Goal: Information Seeking & Learning: Learn about a topic

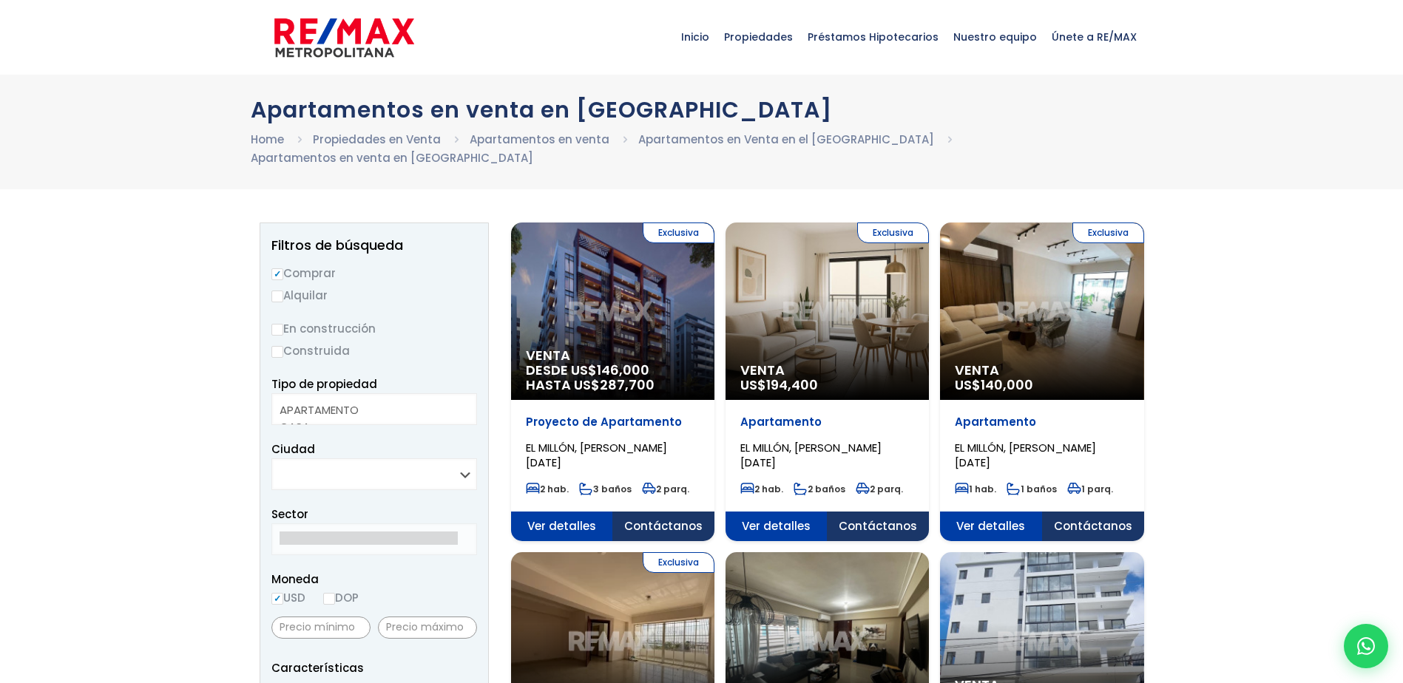
select select
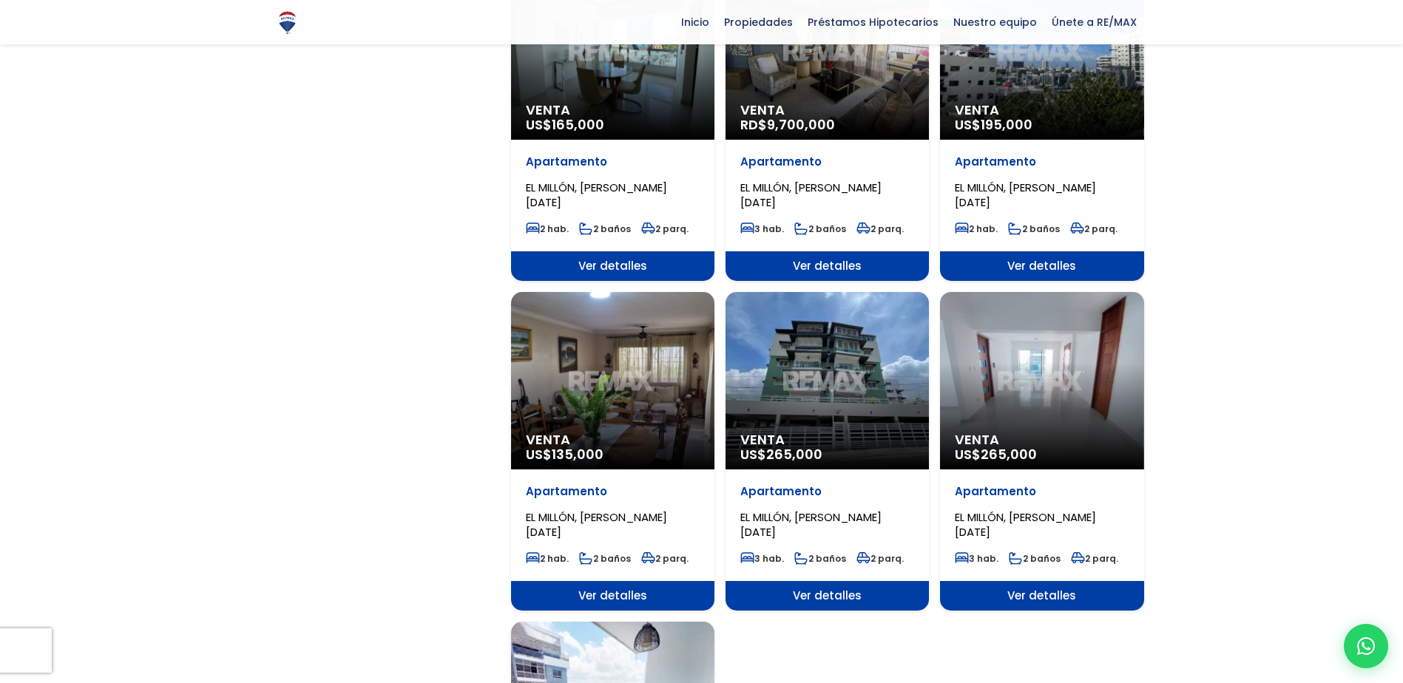
scroll to position [1258, 0]
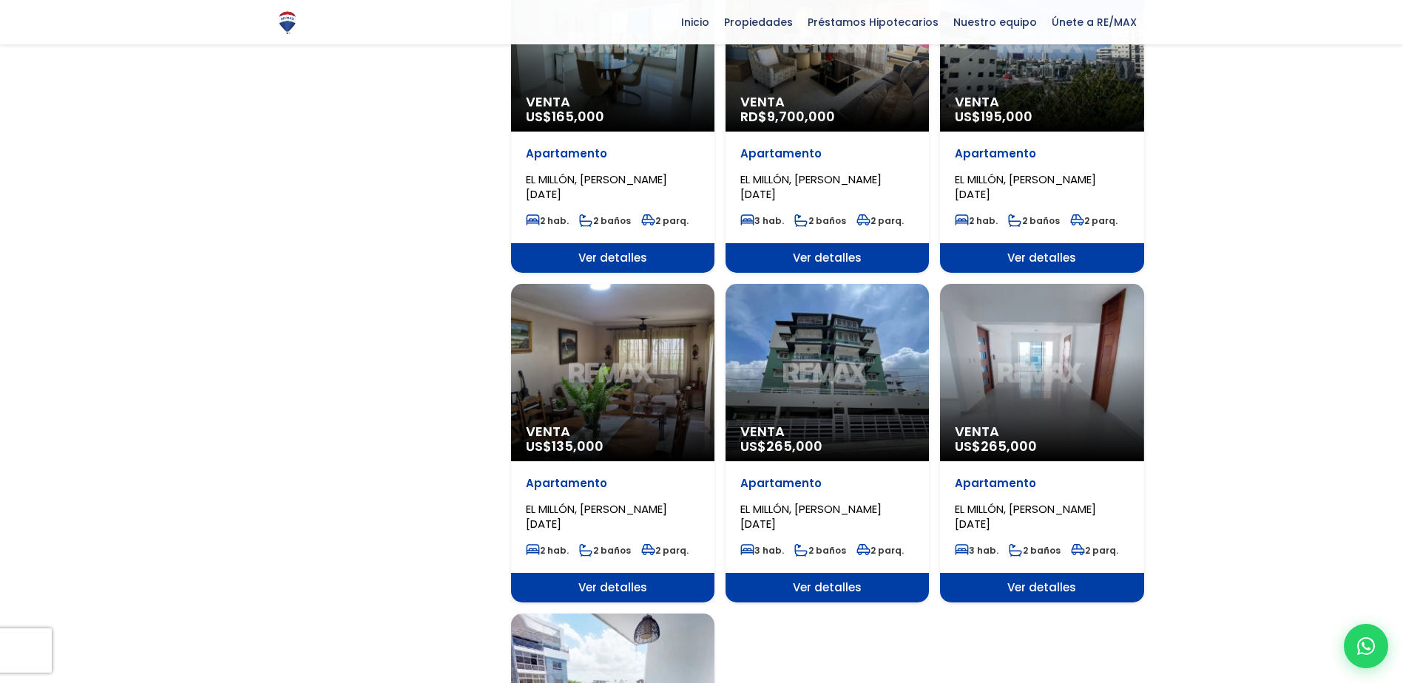
click at [823, 334] on div "Venta US$ 265,000" at bounding box center [827, 373] width 203 height 178
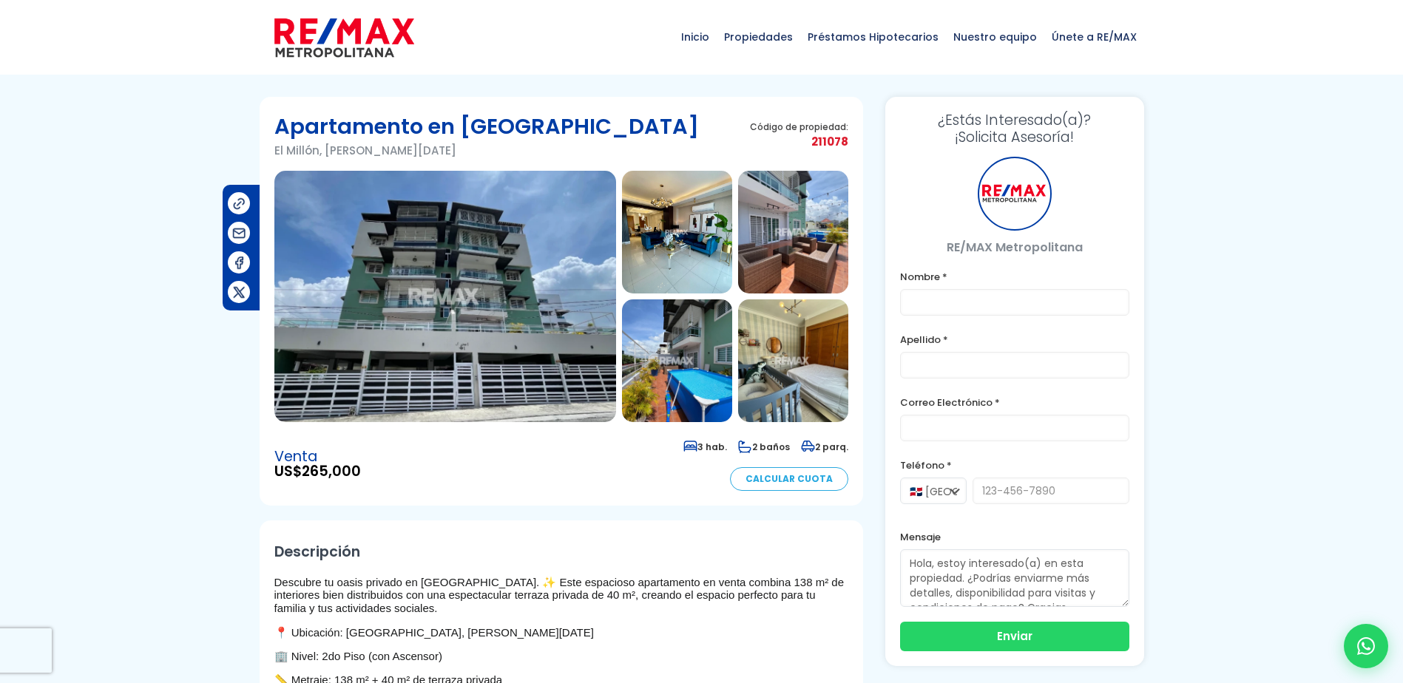
click at [373, 302] on img at bounding box center [445, 297] width 342 height 252
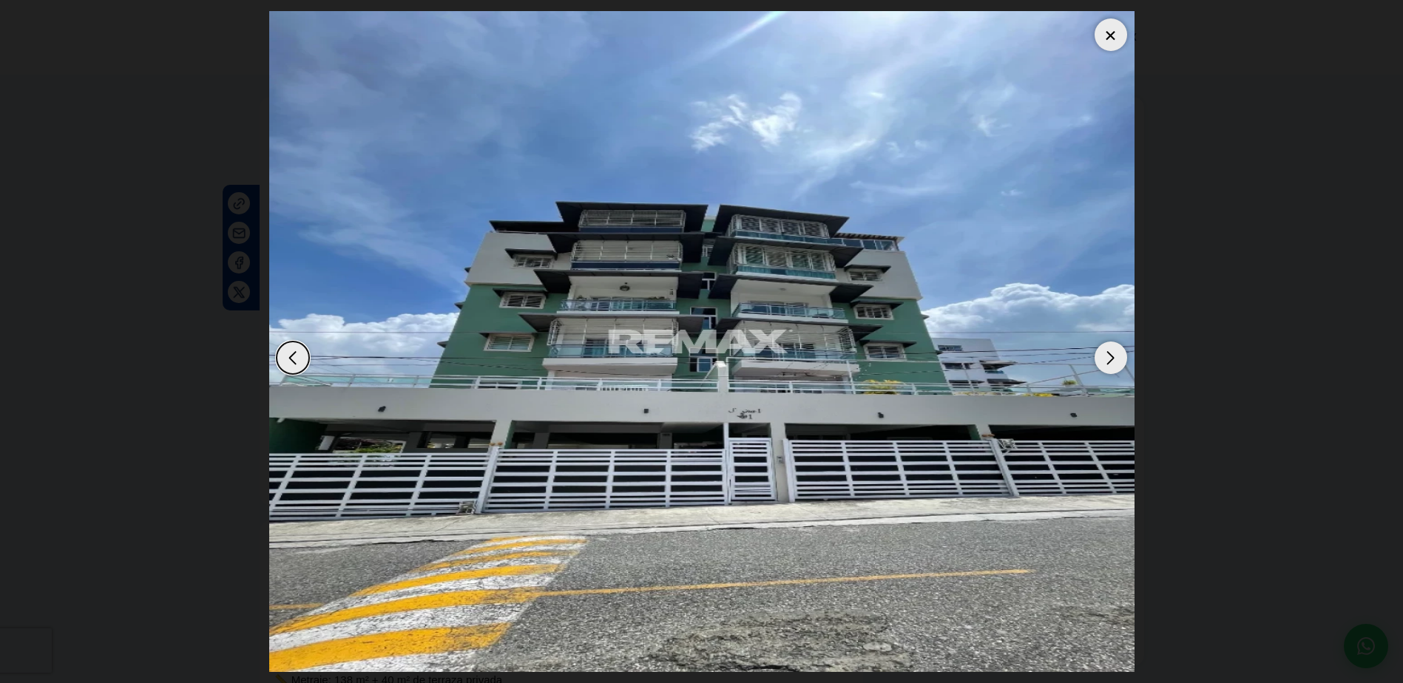
click at [1105, 39] on div at bounding box center [1111, 34] width 33 height 33
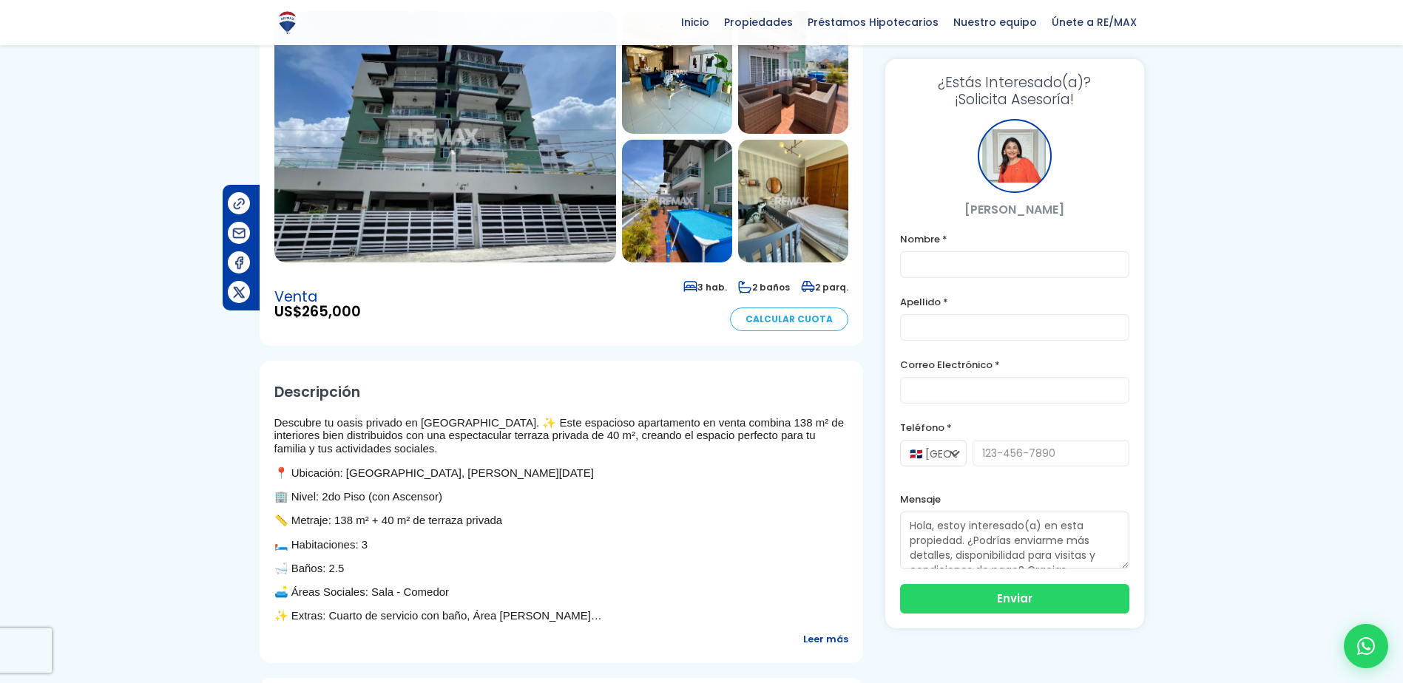
scroll to position [74, 0]
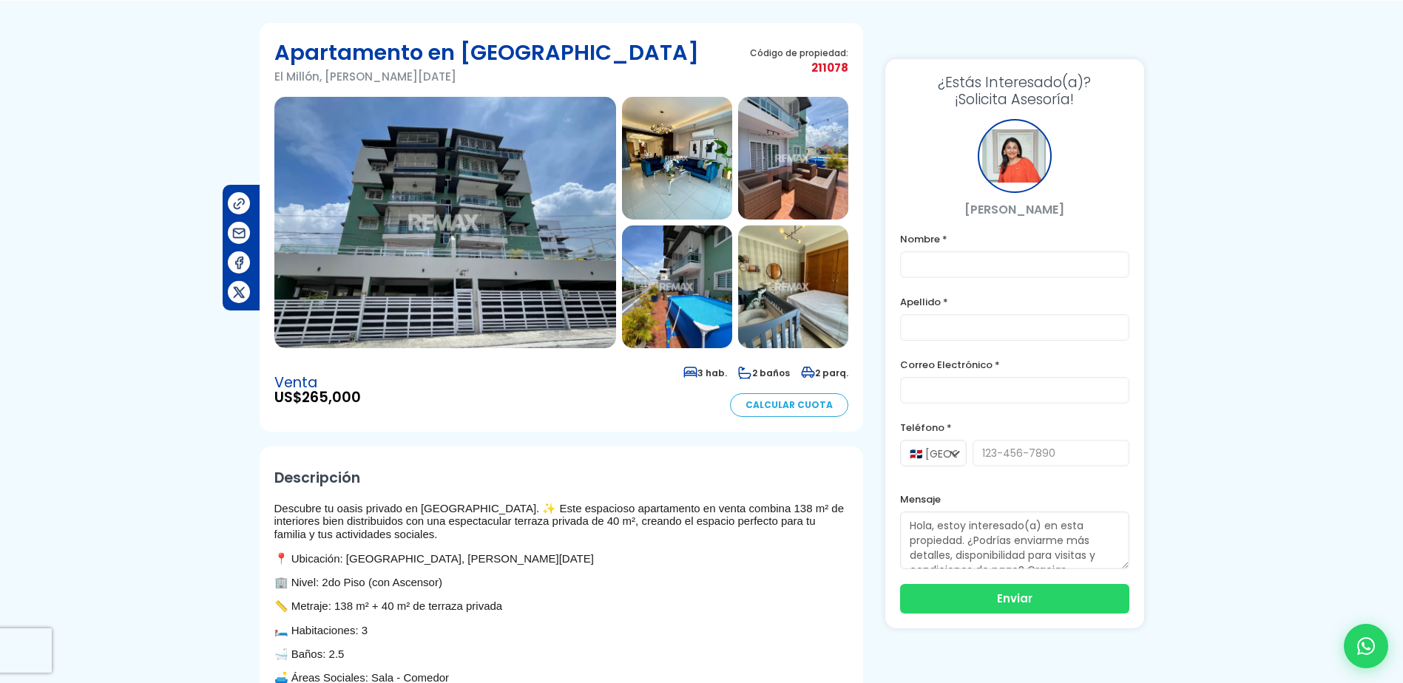
click at [567, 267] on img at bounding box center [445, 223] width 342 height 252
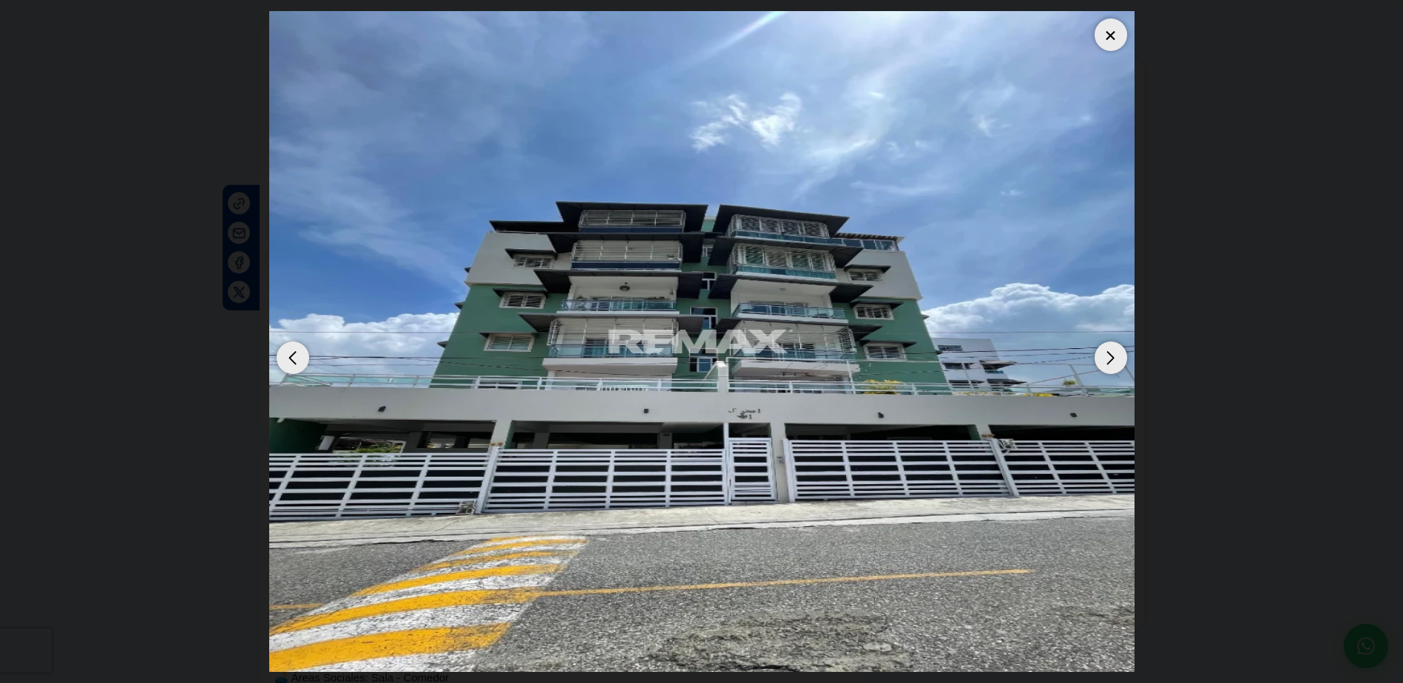
click at [1118, 352] on div "Next slide" at bounding box center [1111, 358] width 33 height 33
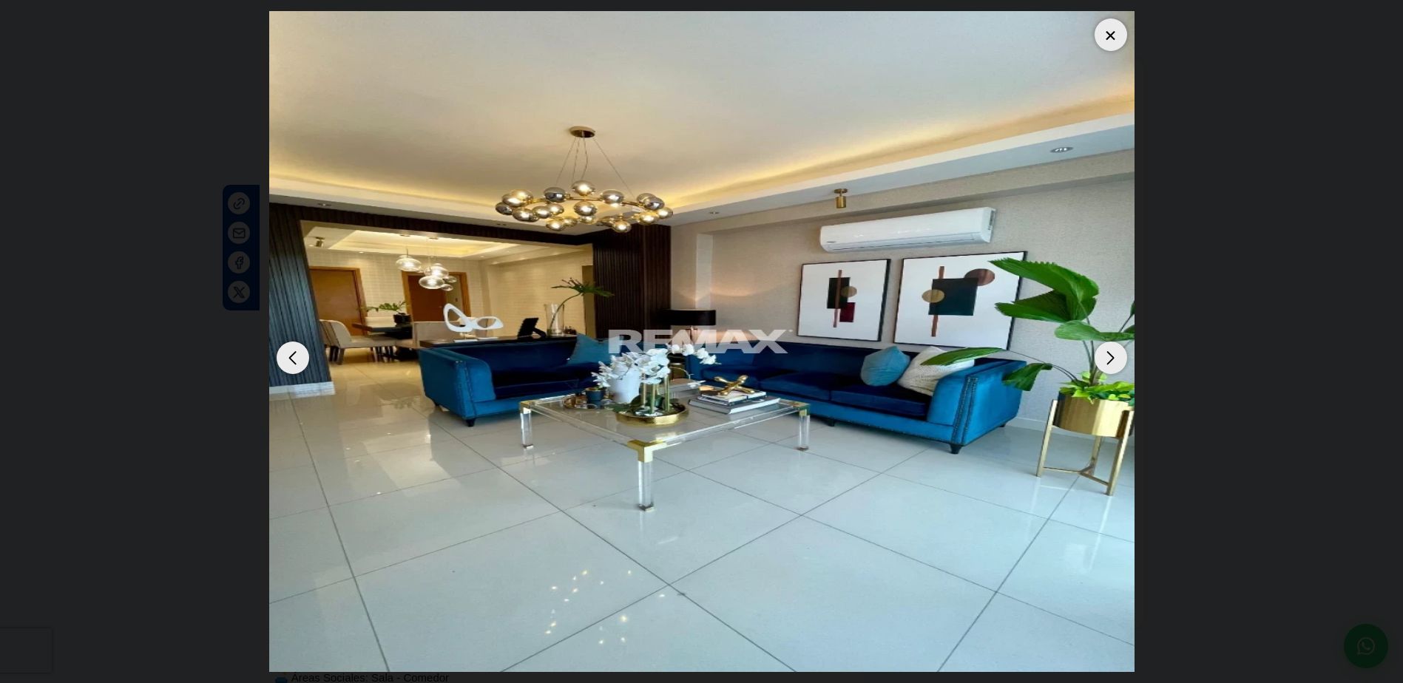
click at [1118, 352] on div "Next slide" at bounding box center [1111, 358] width 33 height 33
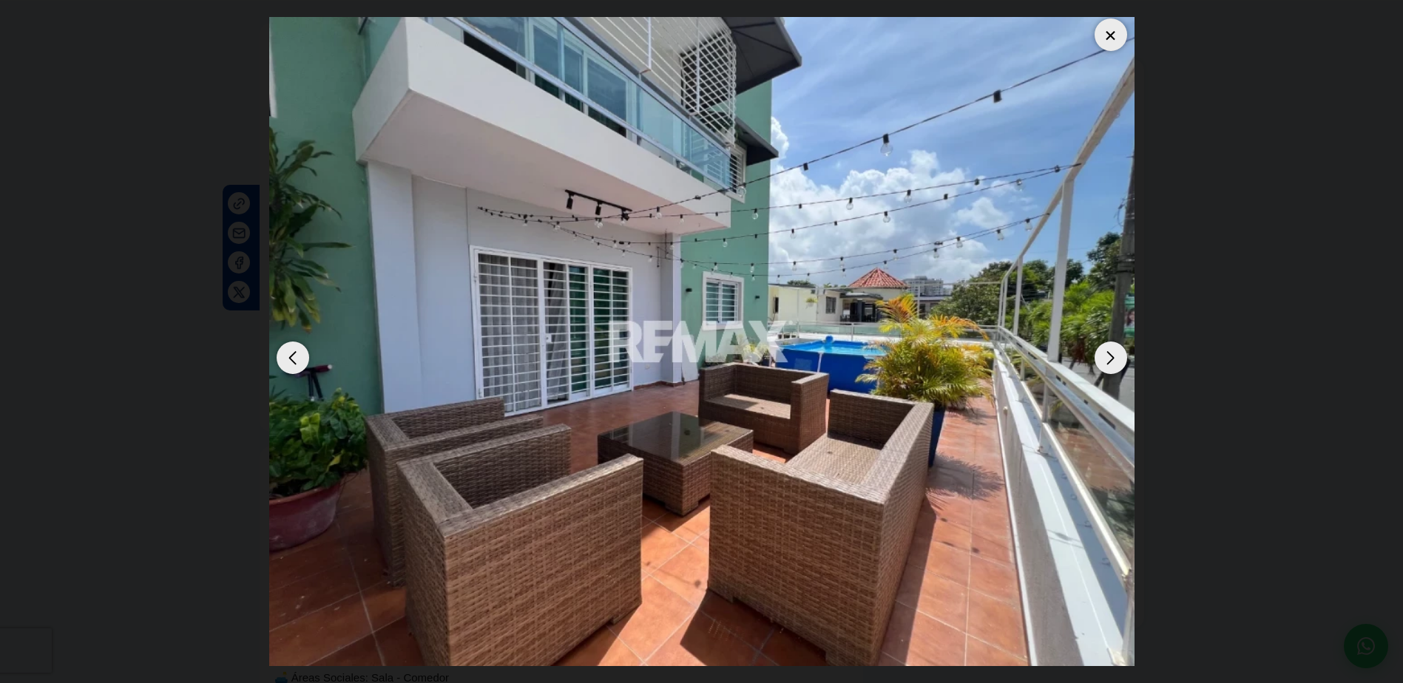
click at [1118, 352] on div "Next slide" at bounding box center [1111, 358] width 33 height 33
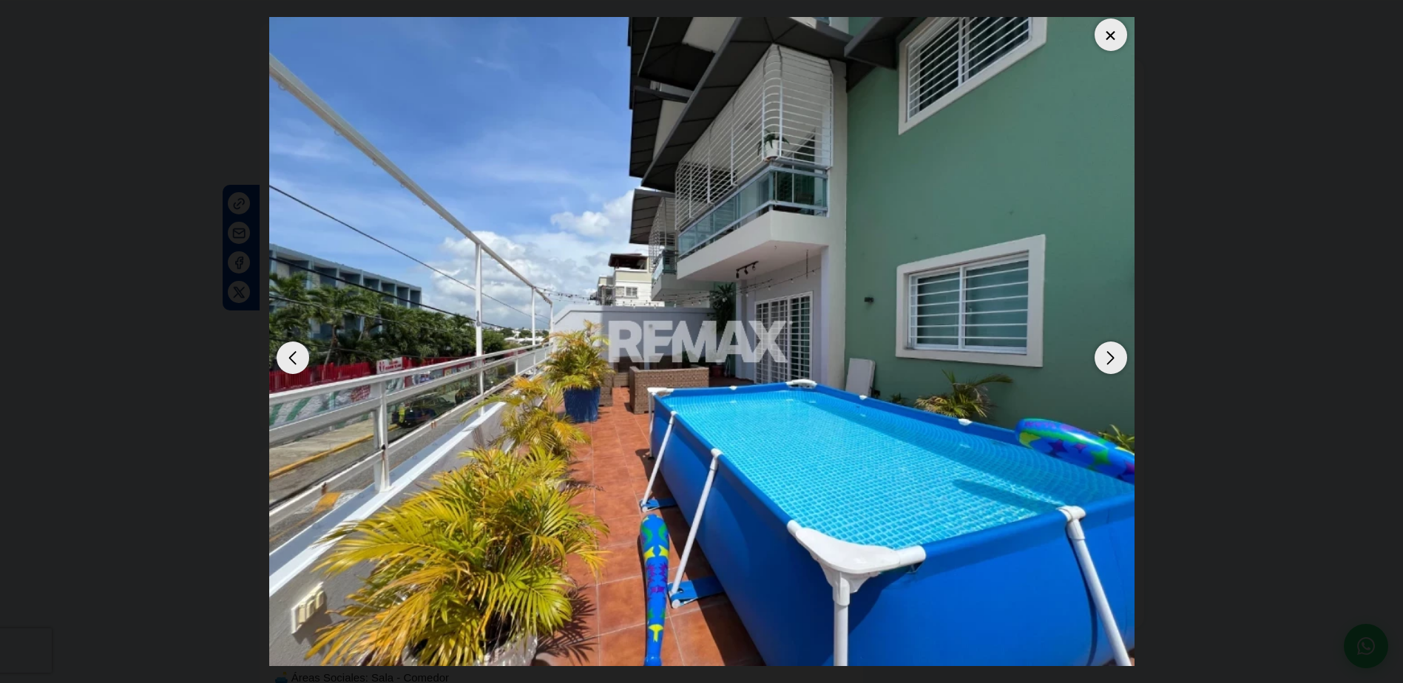
click at [258, 337] on dialog at bounding box center [702, 341] width 888 height 683
click at [1115, 359] on div "Next slide" at bounding box center [1111, 358] width 33 height 33
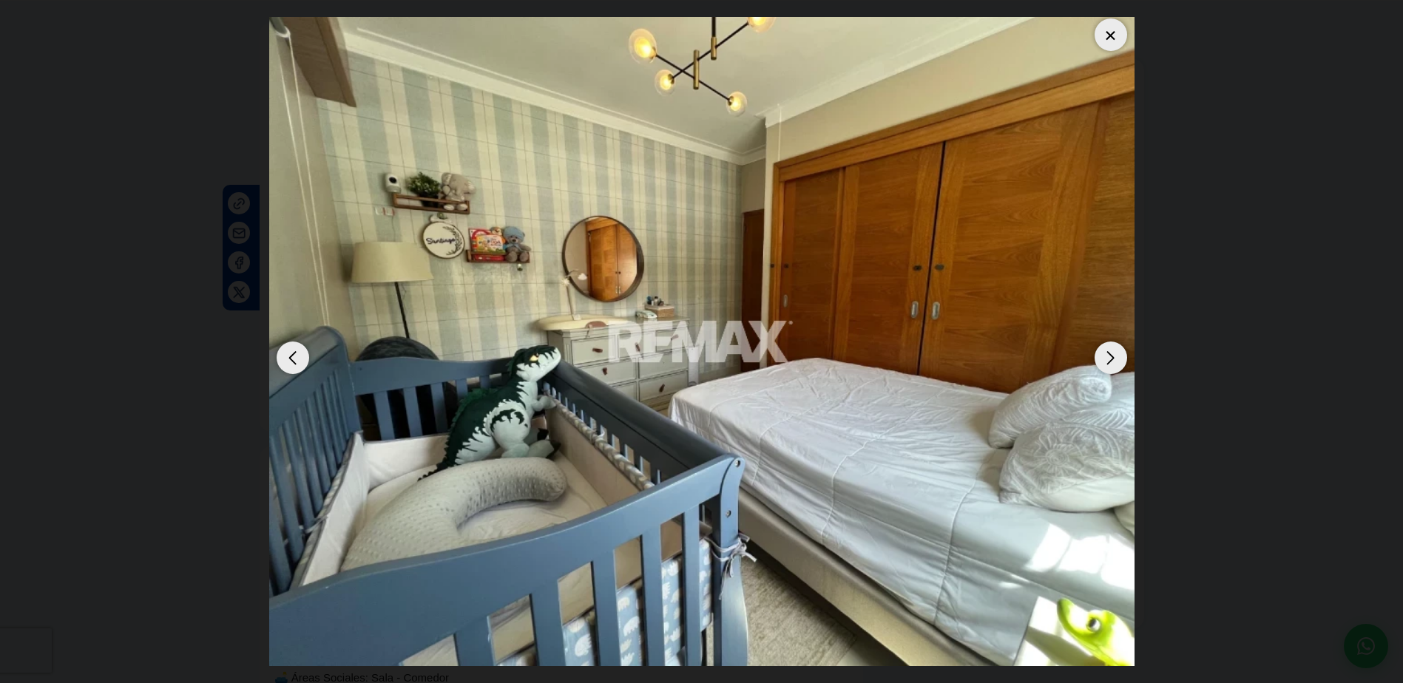
click at [1115, 359] on div "Next slide" at bounding box center [1111, 358] width 33 height 33
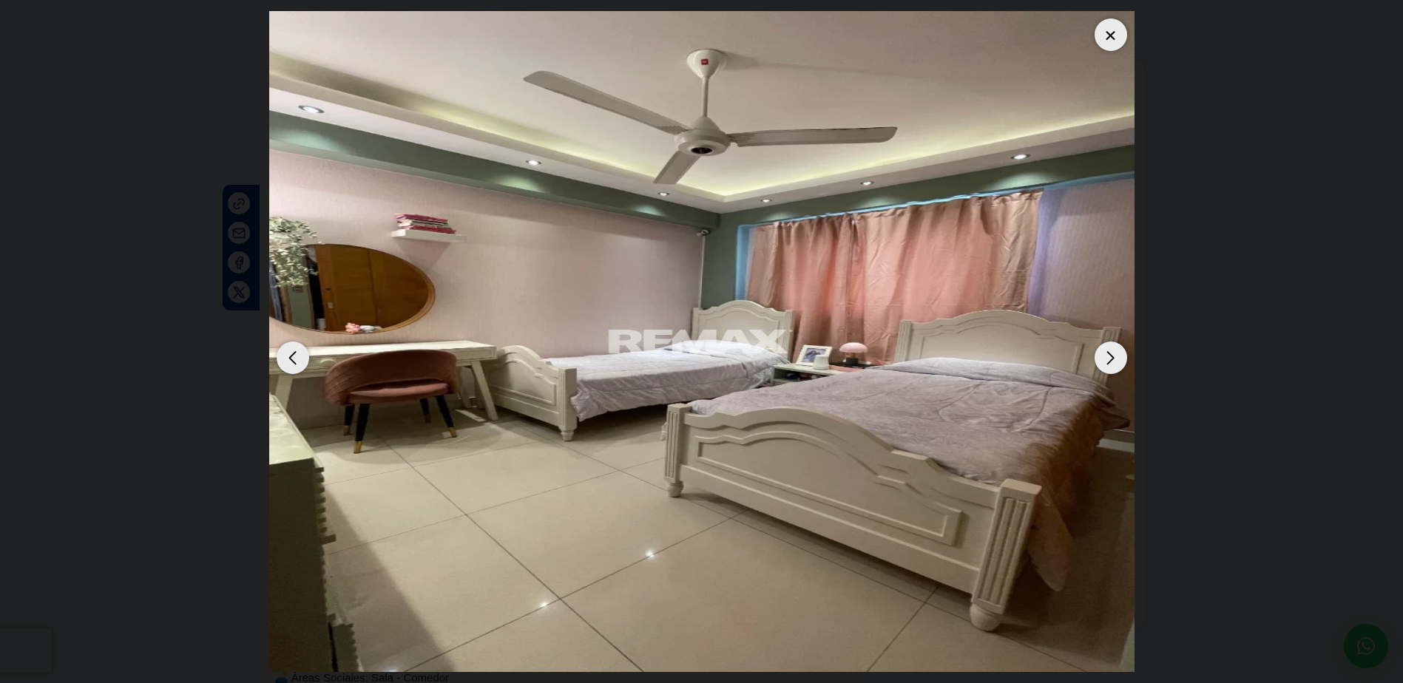
click at [1115, 359] on div "Next slide" at bounding box center [1111, 358] width 33 height 33
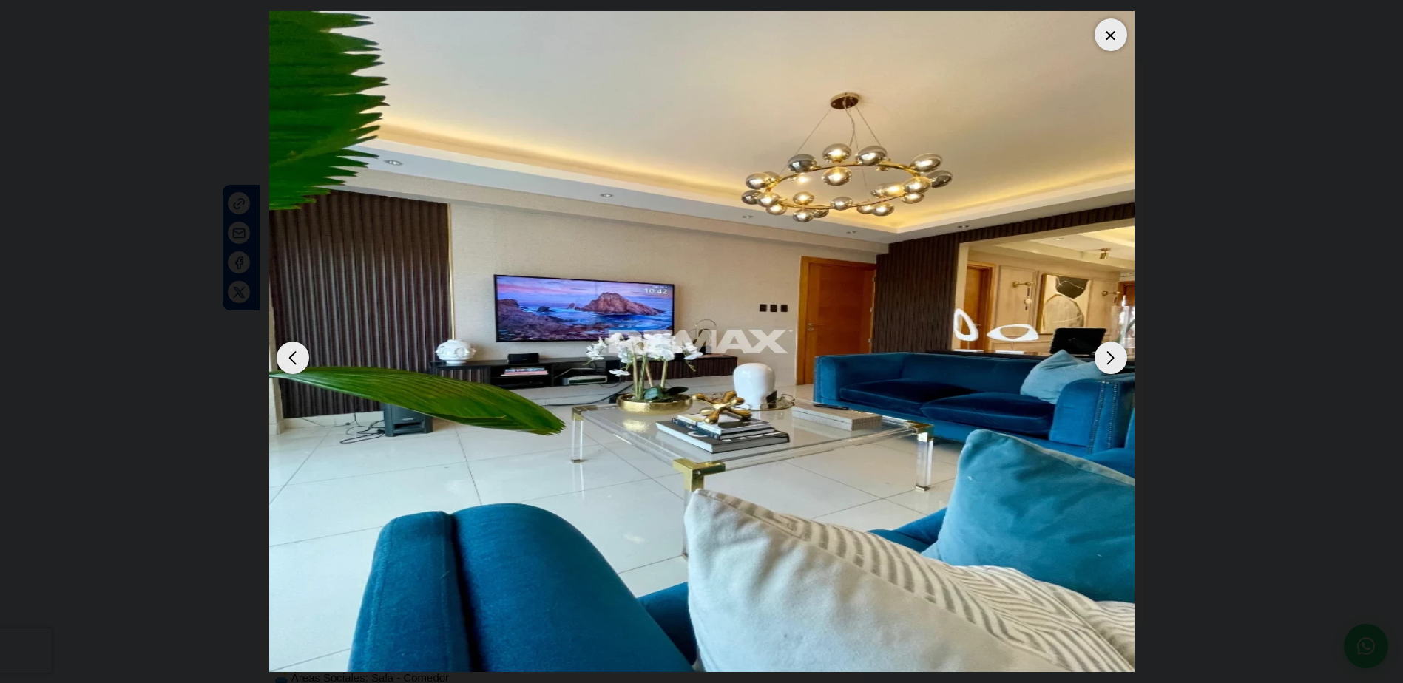
click at [1115, 359] on div "Next slide" at bounding box center [1111, 358] width 33 height 33
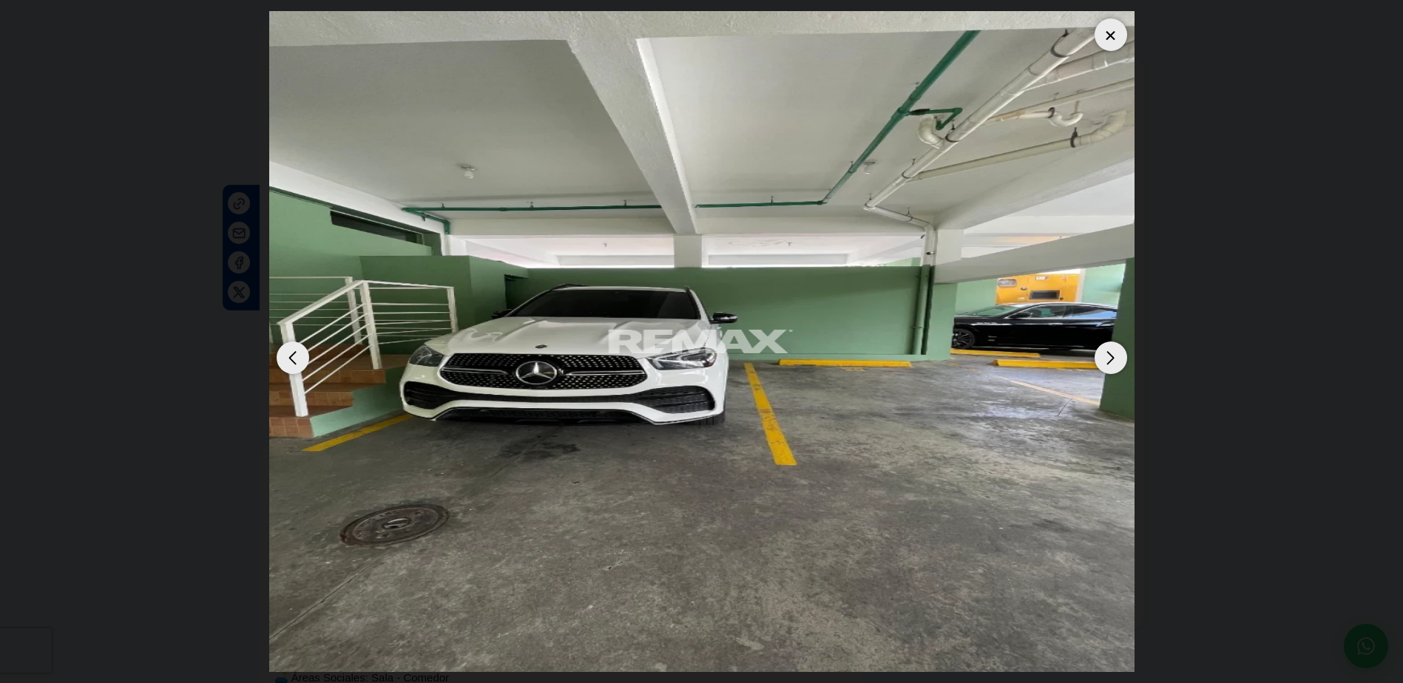
click at [1115, 359] on div "Next slide" at bounding box center [1111, 358] width 33 height 33
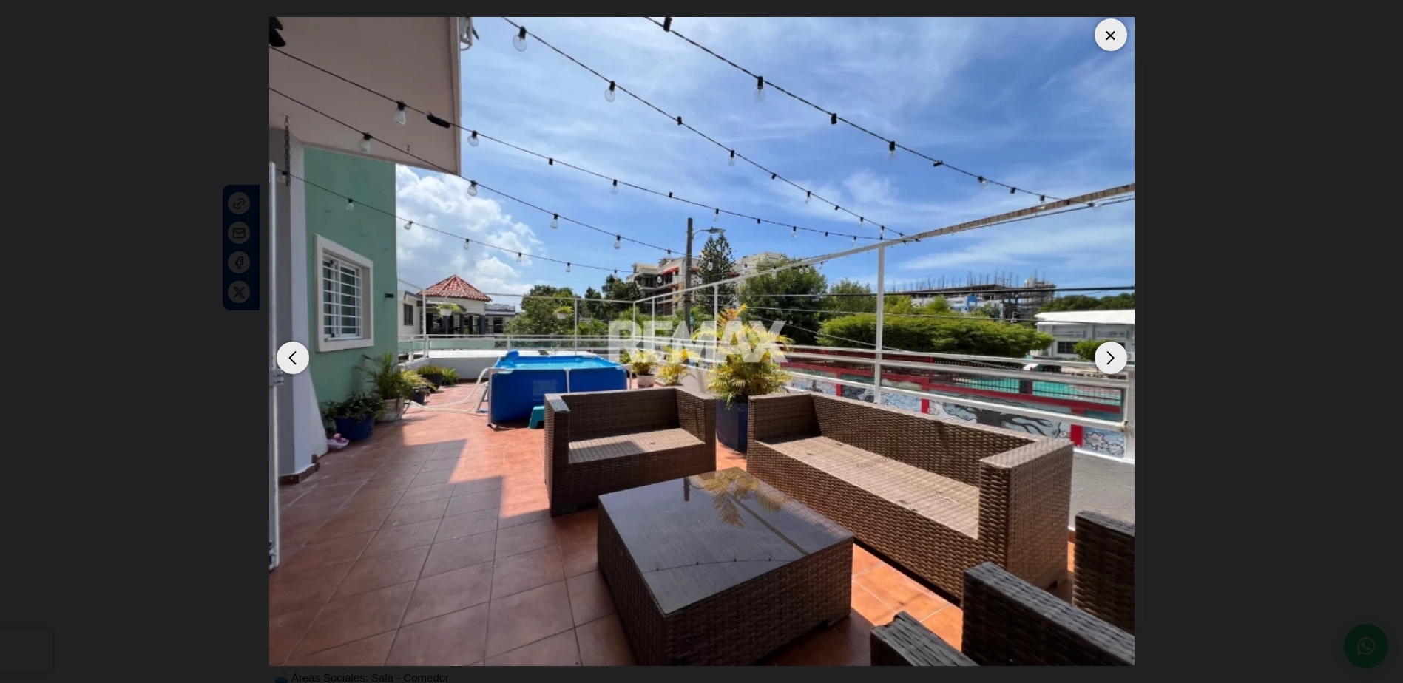
click at [1115, 359] on div "Next slide" at bounding box center [1111, 358] width 33 height 33
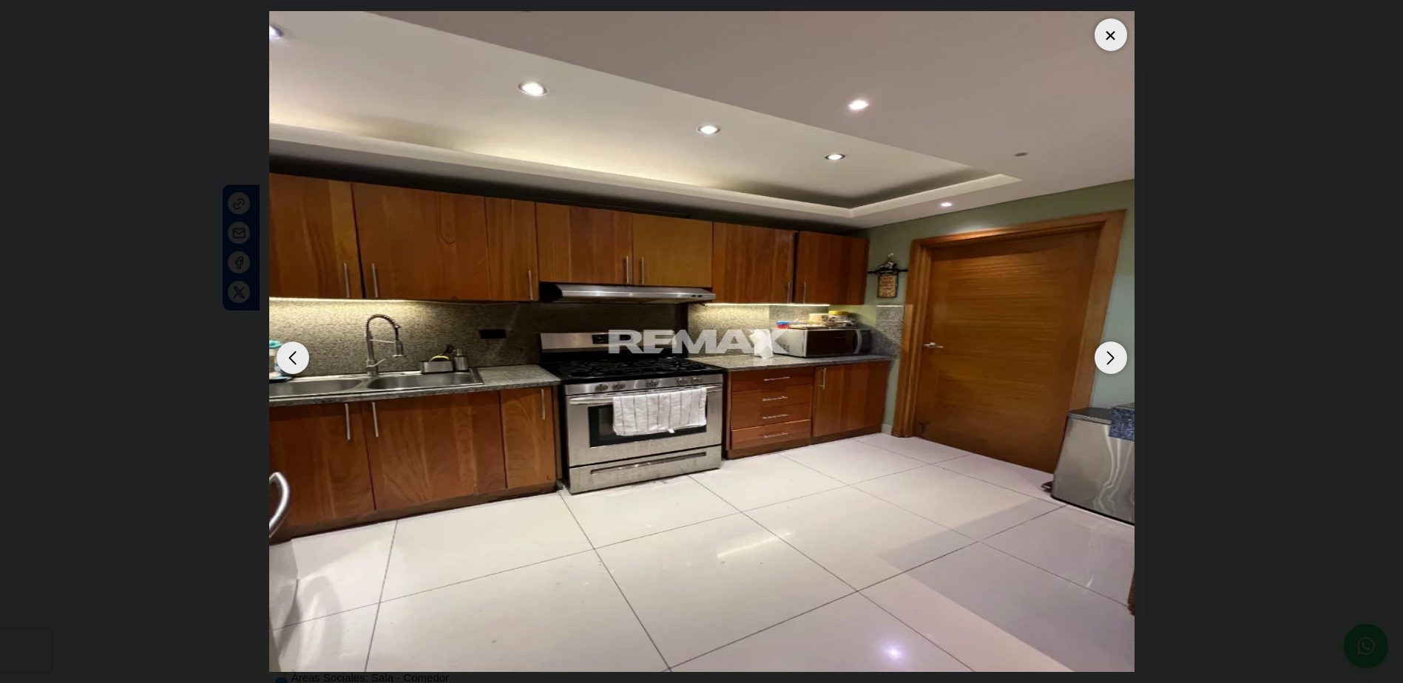
click at [1115, 359] on div "Next slide" at bounding box center [1111, 358] width 33 height 33
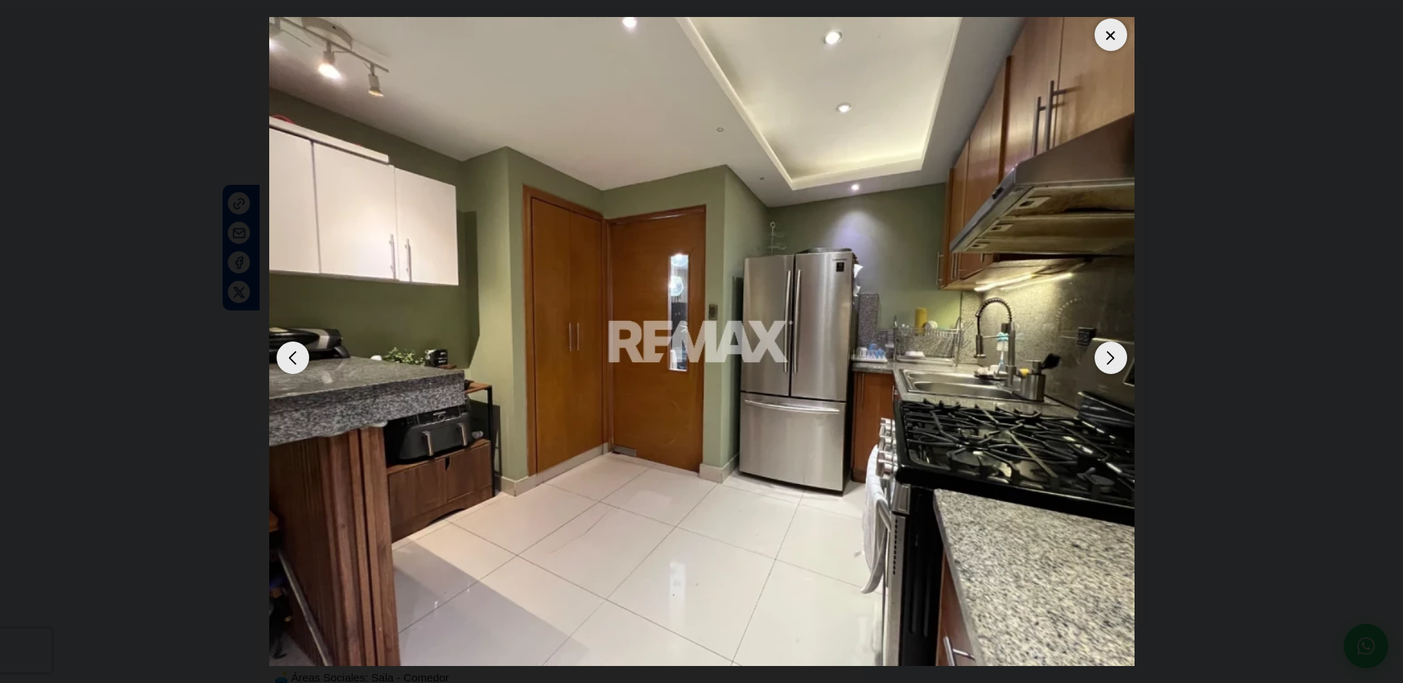
click at [1115, 359] on div "Next slide" at bounding box center [1111, 358] width 33 height 33
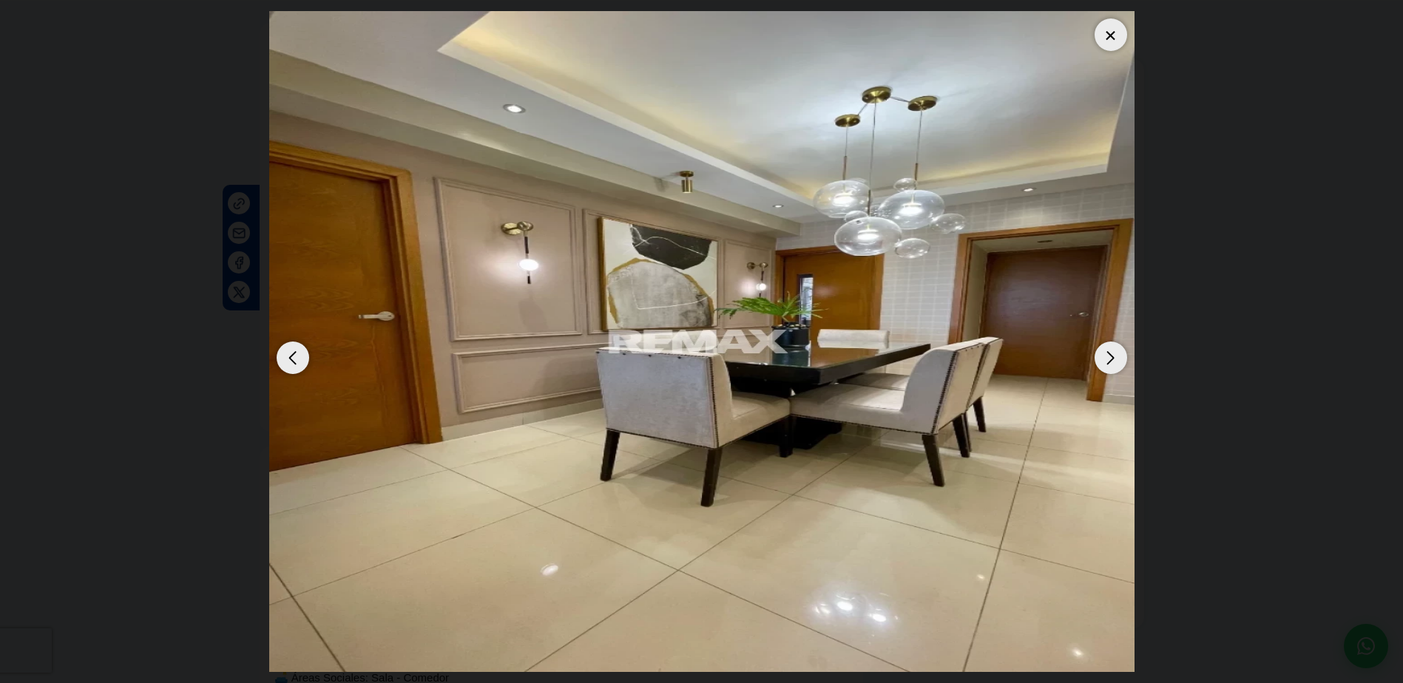
click at [1115, 359] on div "Next slide" at bounding box center [1111, 358] width 33 height 33
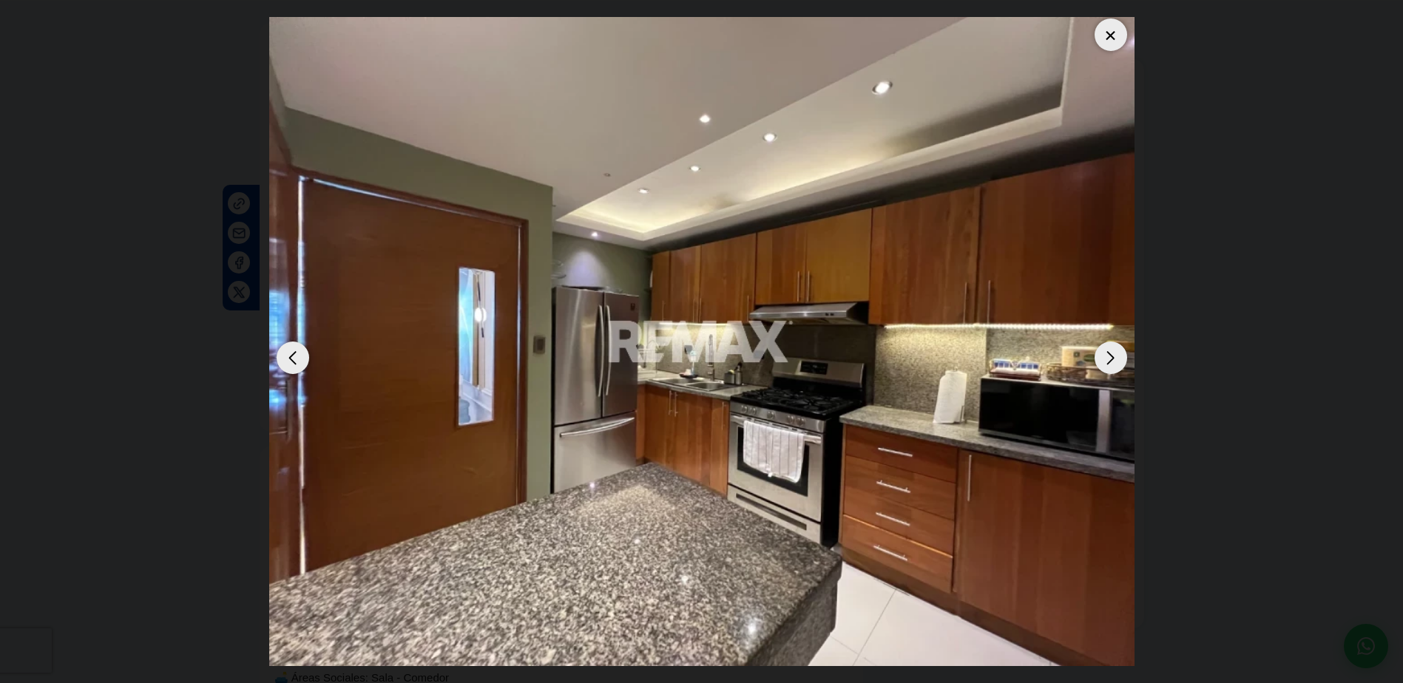
click at [1115, 359] on div "Next slide" at bounding box center [1111, 358] width 33 height 33
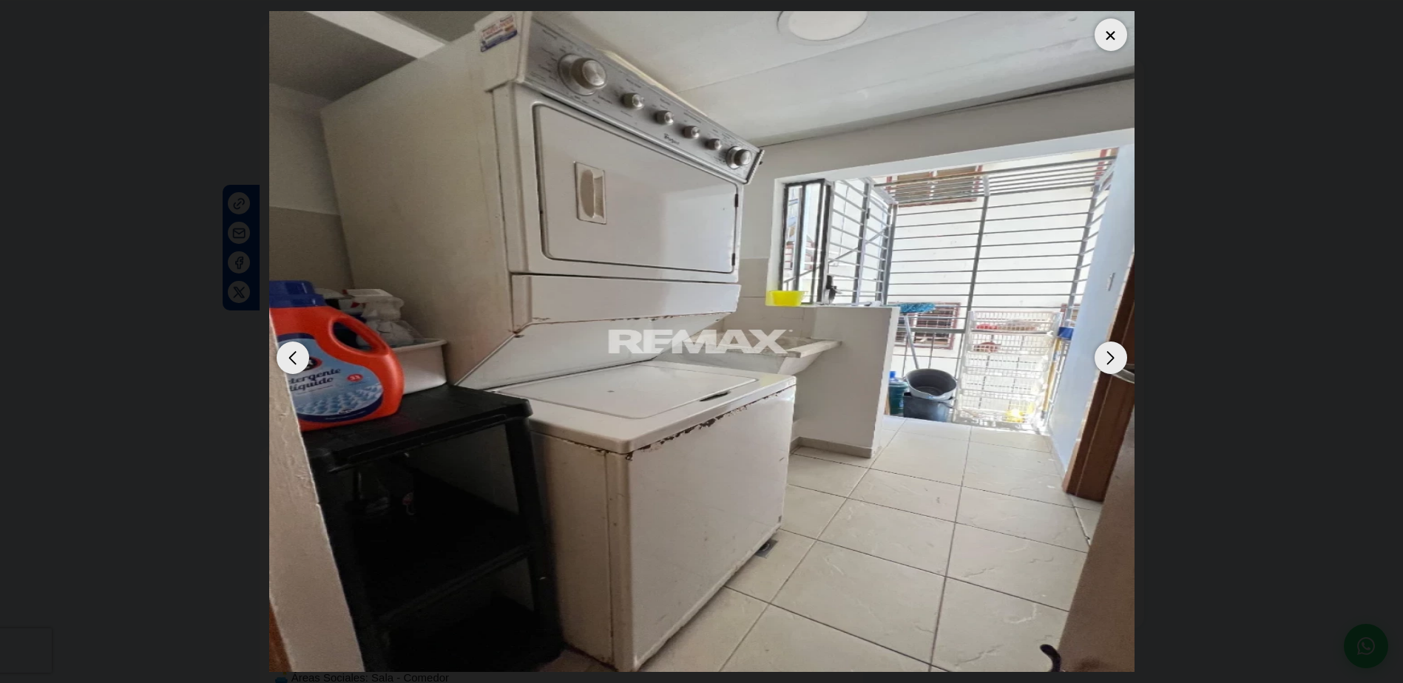
click at [1115, 359] on div "Next slide" at bounding box center [1111, 358] width 33 height 33
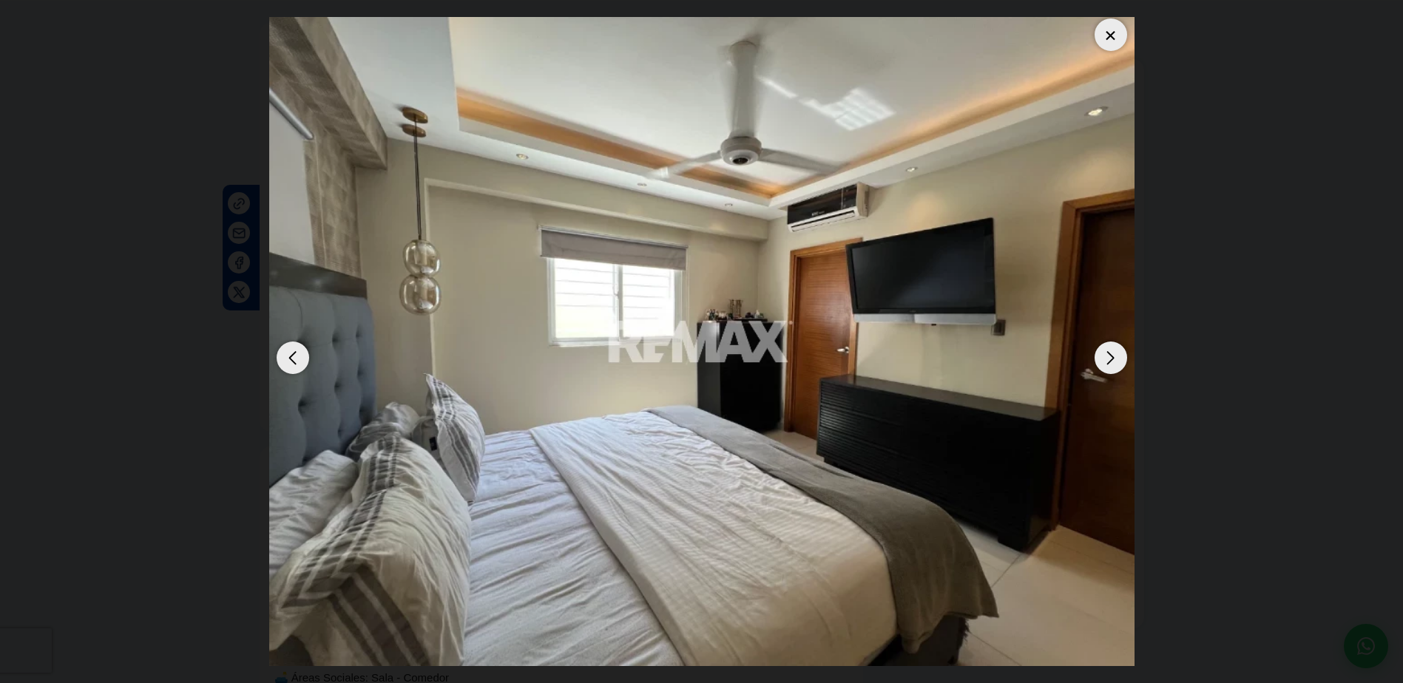
click at [1115, 359] on div "Next slide" at bounding box center [1111, 358] width 33 height 33
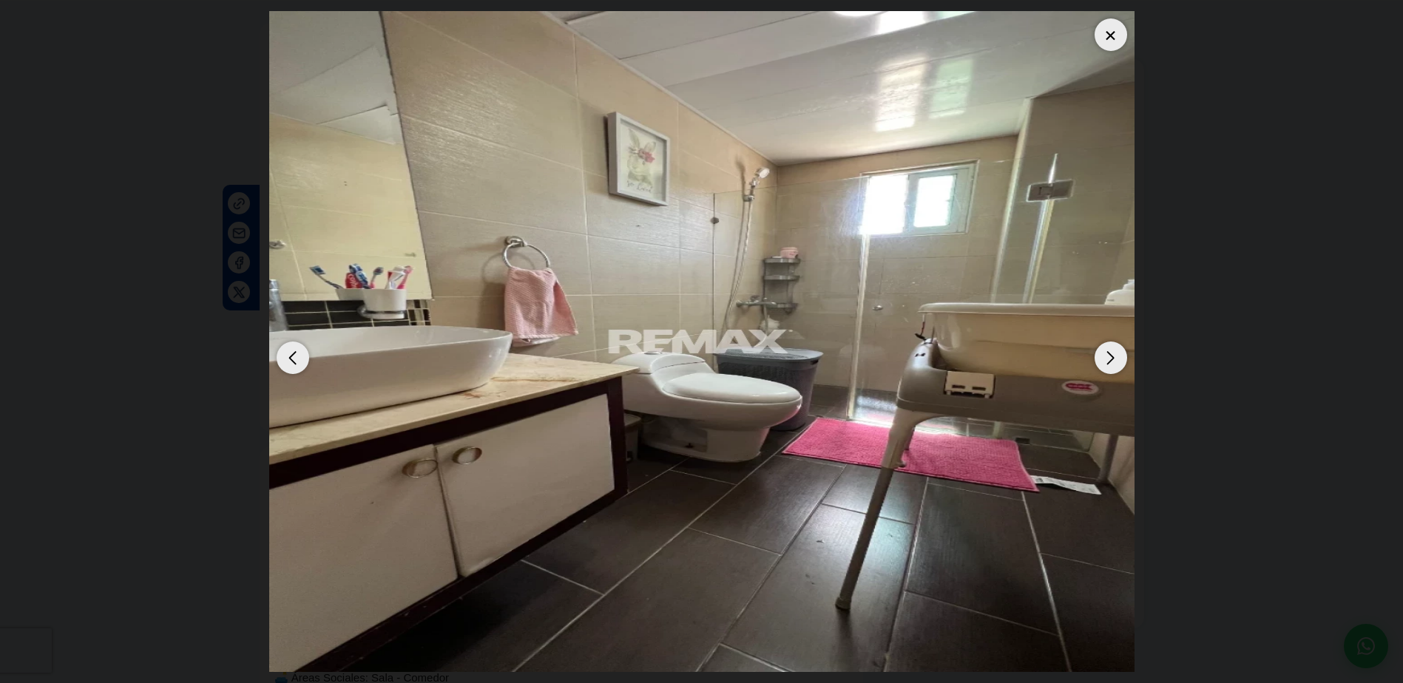
click at [1115, 359] on div "Next slide" at bounding box center [1111, 358] width 33 height 33
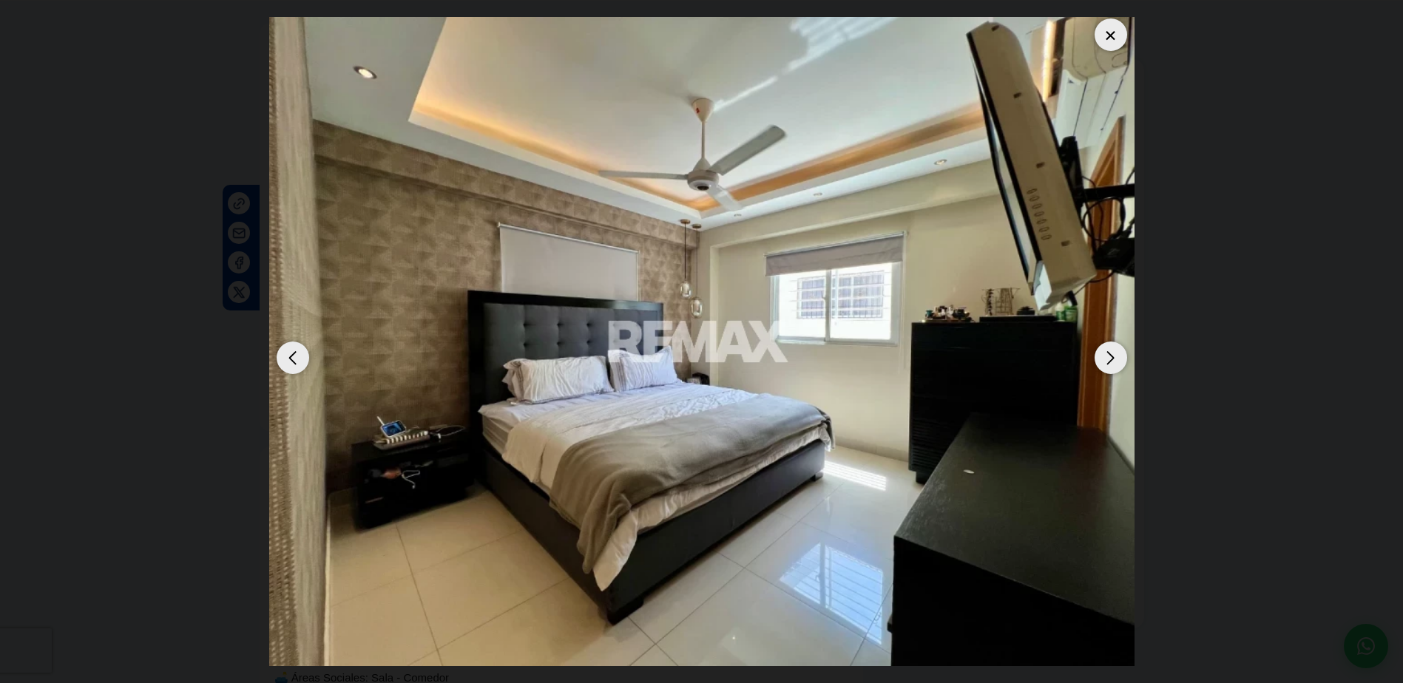
click at [1115, 359] on div "Next slide" at bounding box center [1111, 358] width 33 height 33
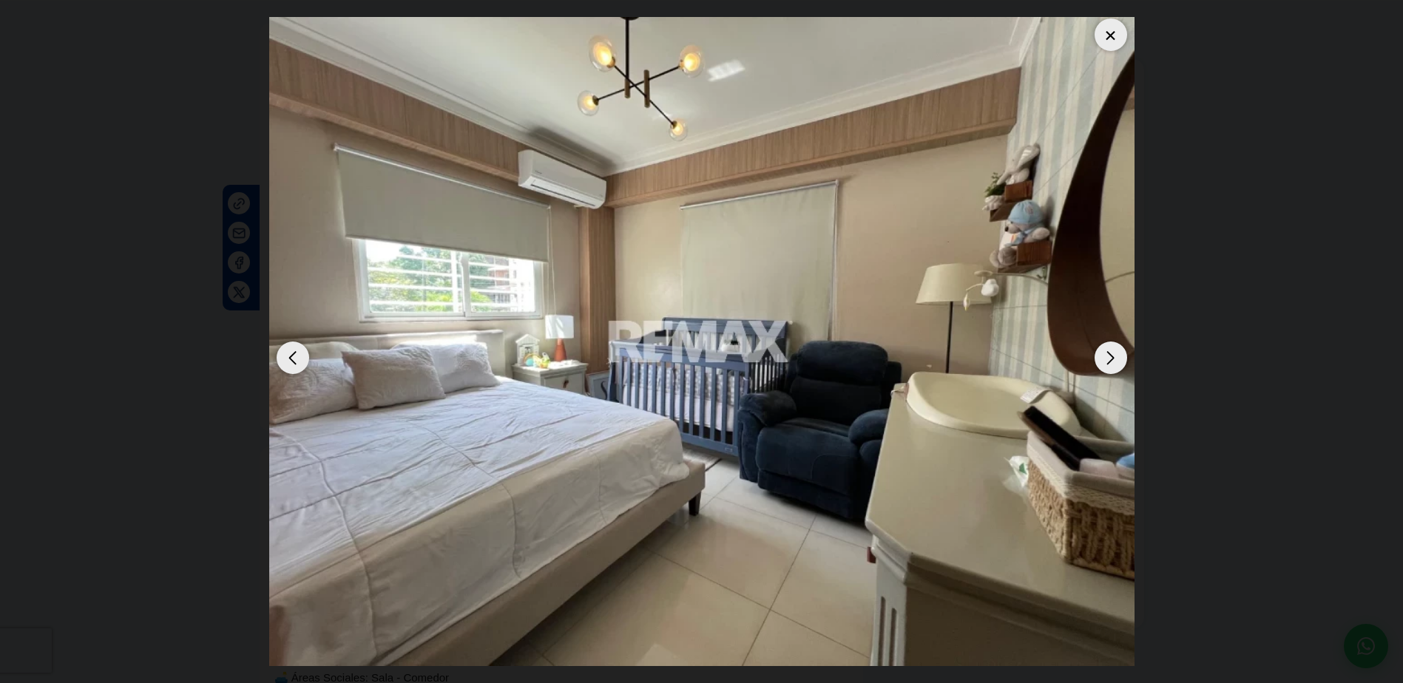
click at [1115, 359] on div "Next slide" at bounding box center [1111, 358] width 33 height 33
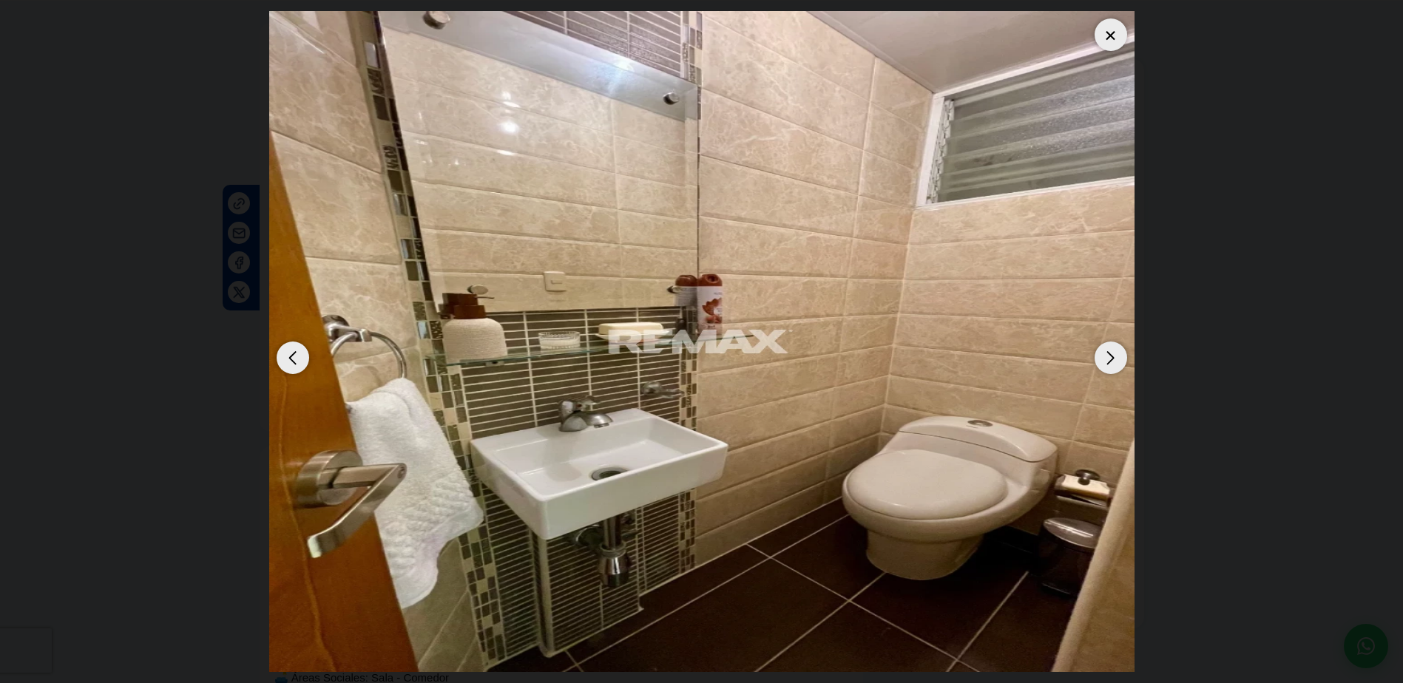
click at [1115, 359] on div "Next slide" at bounding box center [1111, 358] width 33 height 33
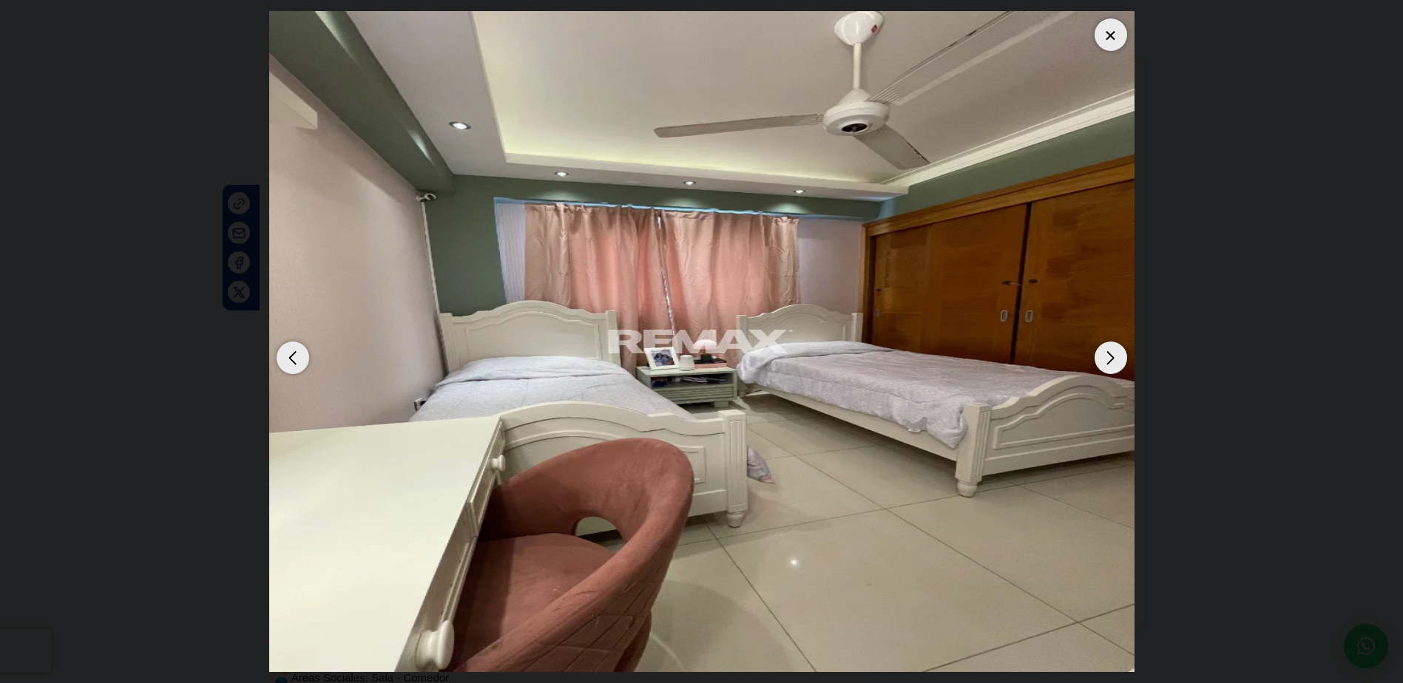
click at [1115, 359] on div "Next slide" at bounding box center [1111, 358] width 33 height 33
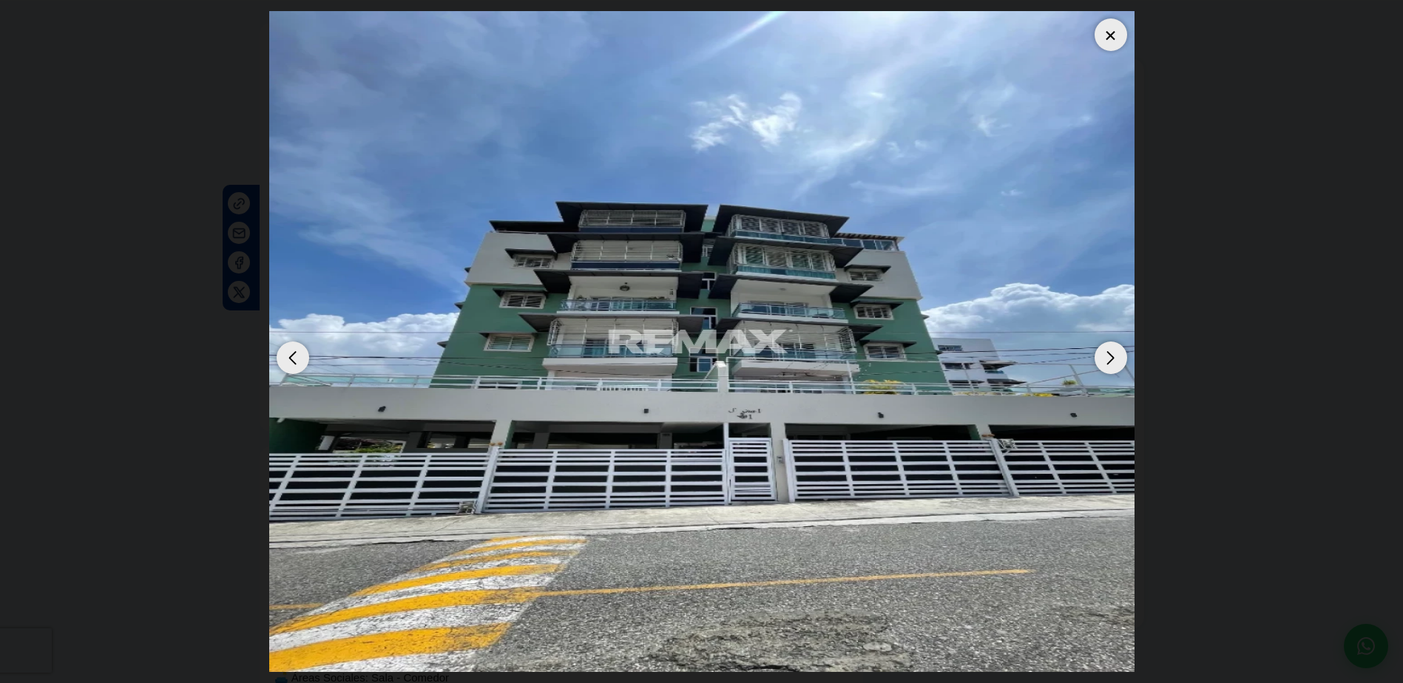
click at [1104, 31] on div at bounding box center [1111, 34] width 33 height 33
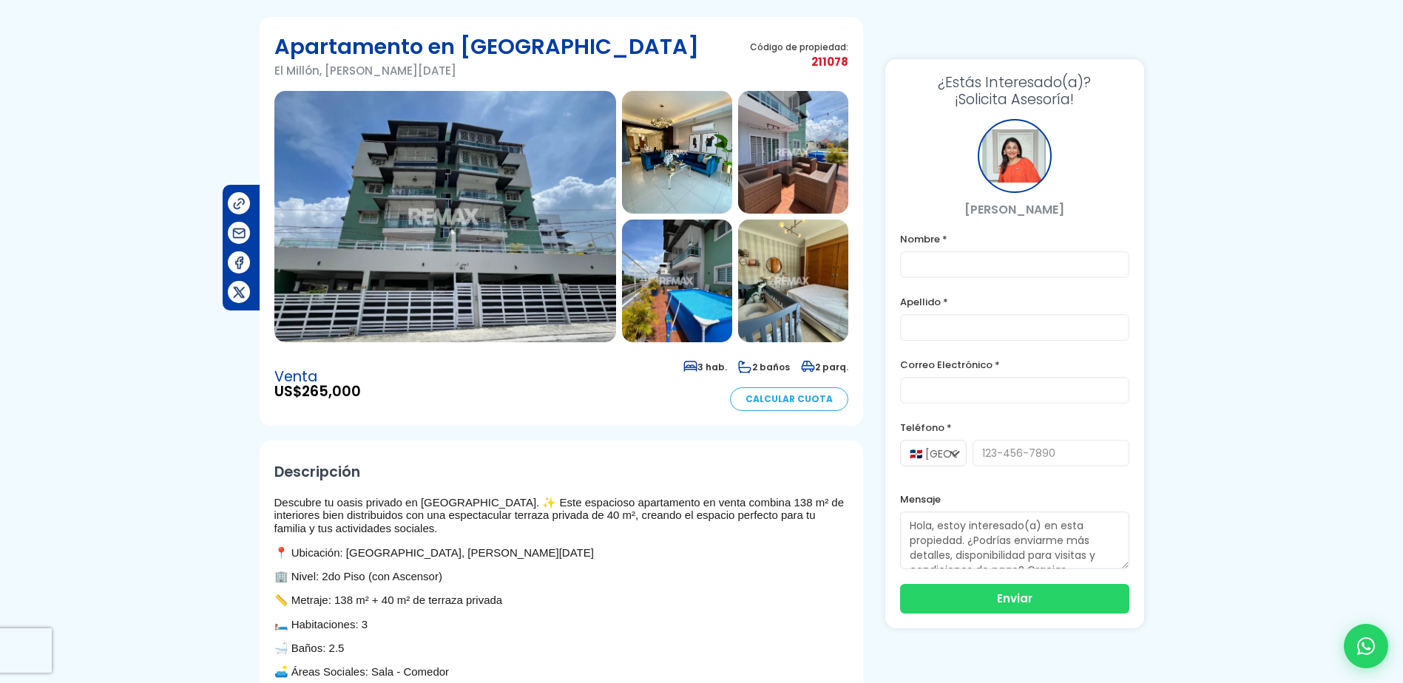
scroll to position [0, 0]
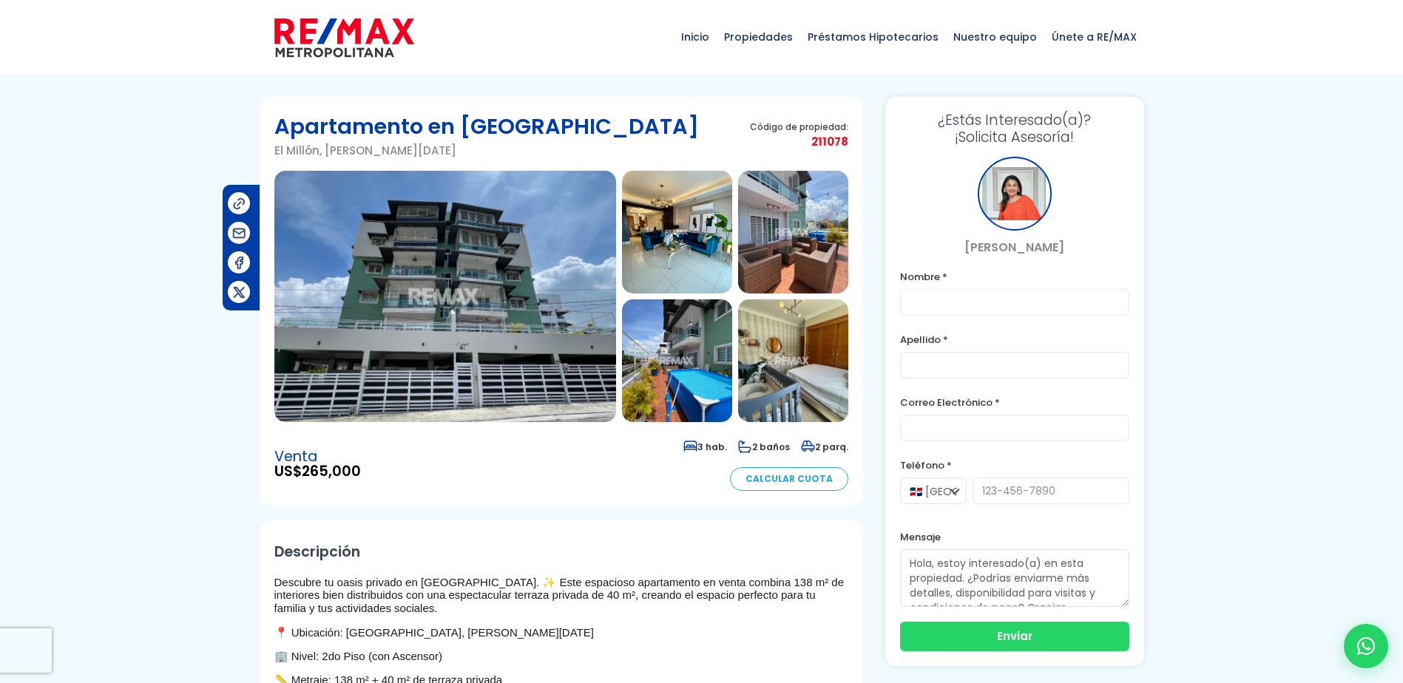
click at [1019, 198] on div at bounding box center [1015, 194] width 74 height 74
click at [1020, 242] on p "[PERSON_NAME]" at bounding box center [1014, 247] width 229 height 18
